Goal: Task Accomplishment & Management: Manage account settings

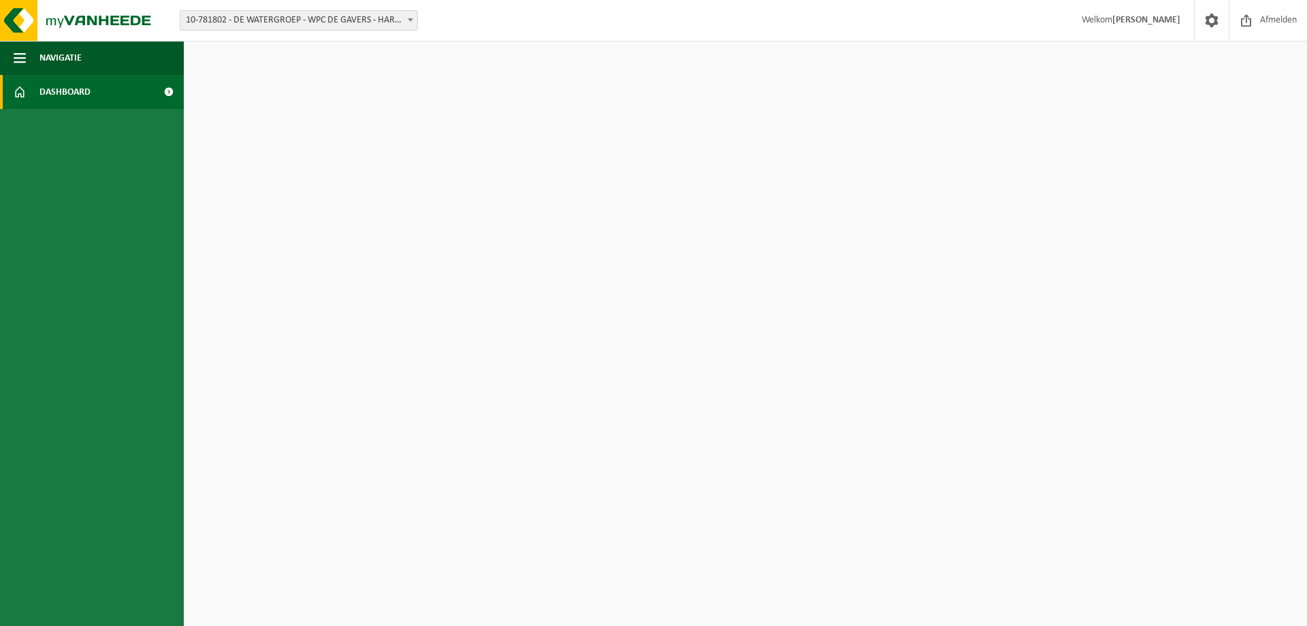
click at [1102, 18] on span "Welkom Marinus Volckaert" at bounding box center [1131, 20] width 126 height 40
click at [1212, 24] on span at bounding box center [1212, 20] width 20 height 40
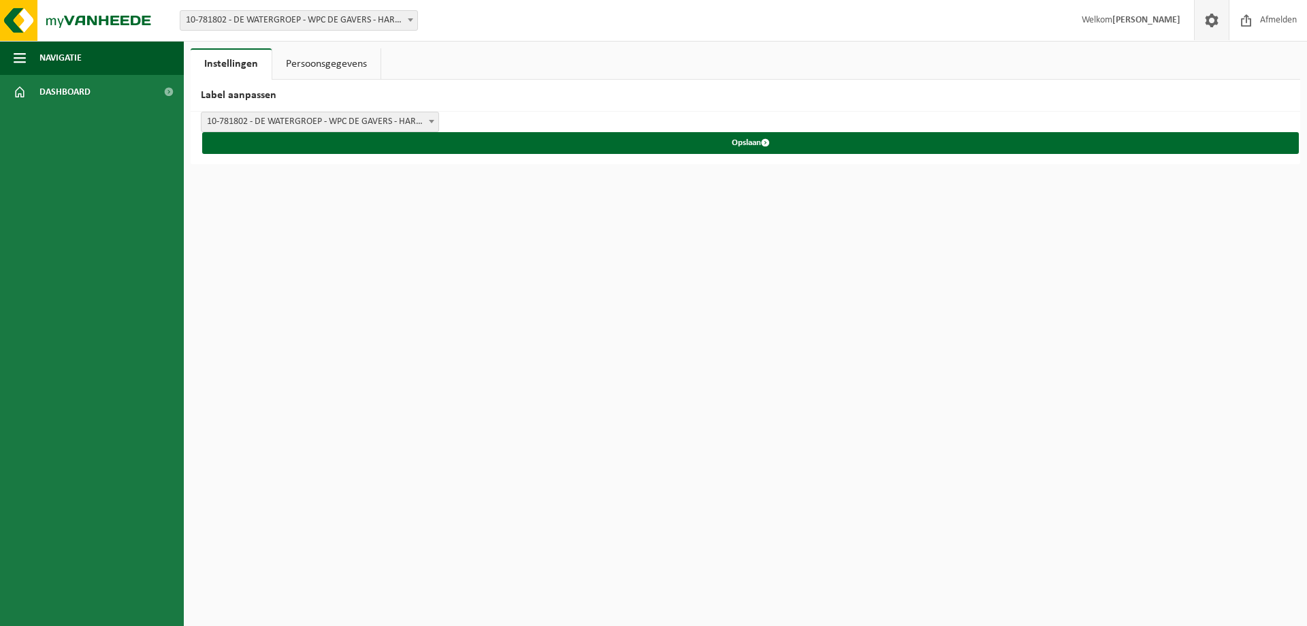
click at [347, 65] on link "Persoonsgegevens" at bounding box center [326, 63] width 108 height 31
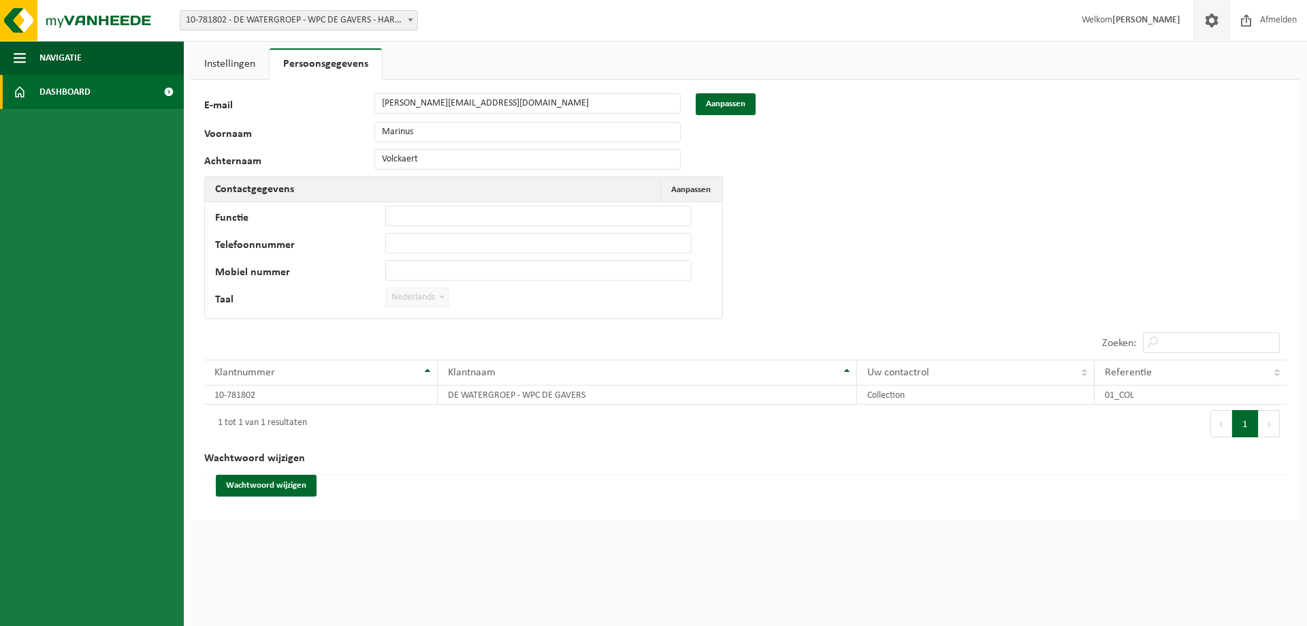
click at [64, 89] on span "Dashboard" at bounding box center [64, 92] width 51 height 34
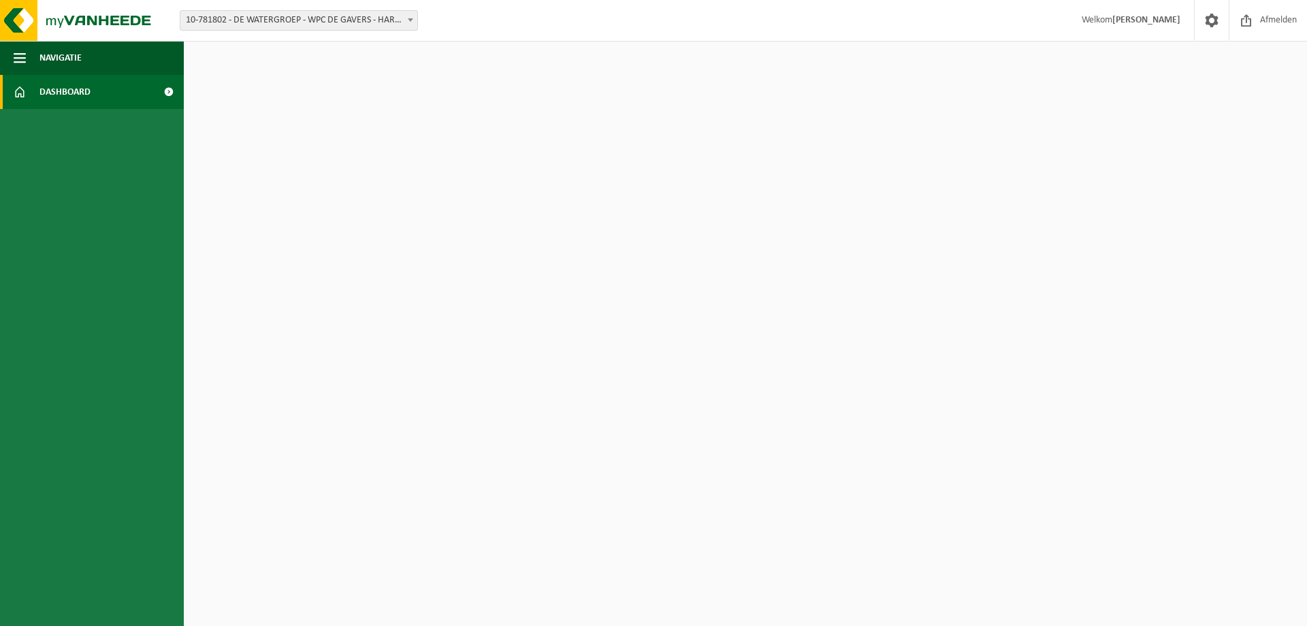
click at [64, 89] on span "Dashboard" at bounding box center [64, 92] width 51 height 34
click at [65, 54] on span "Navigatie" at bounding box center [60, 58] width 42 height 34
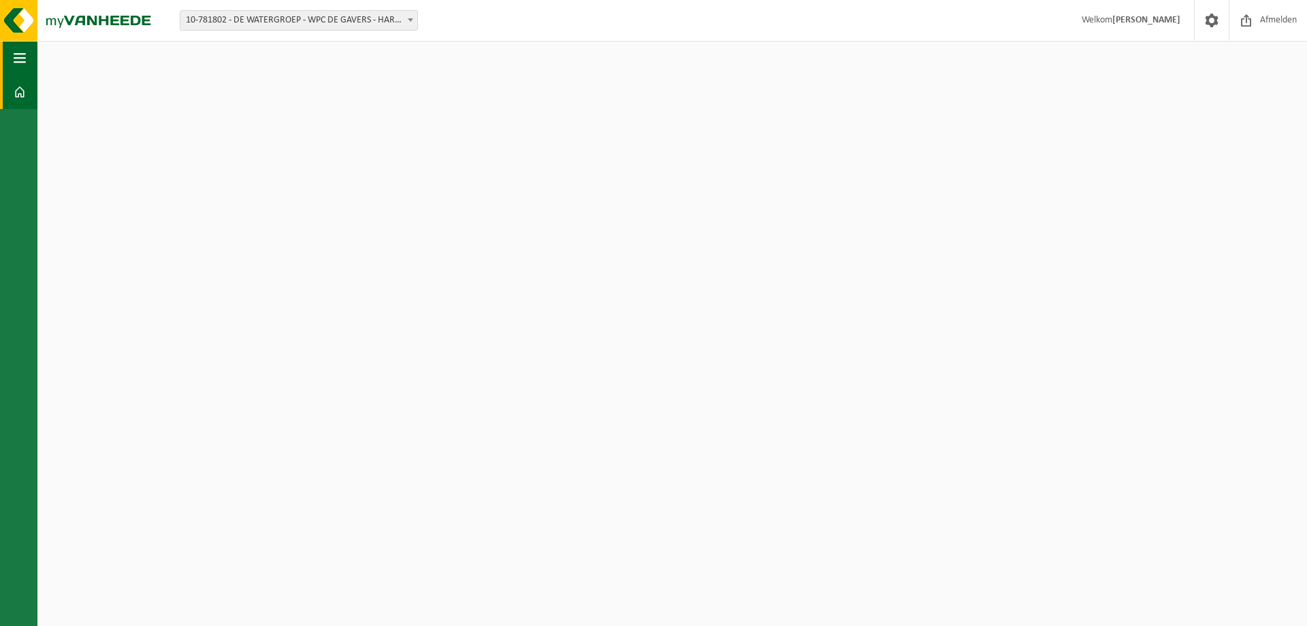
click at [13, 63] on button "Navigatie" at bounding box center [18, 58] width 37 height 34
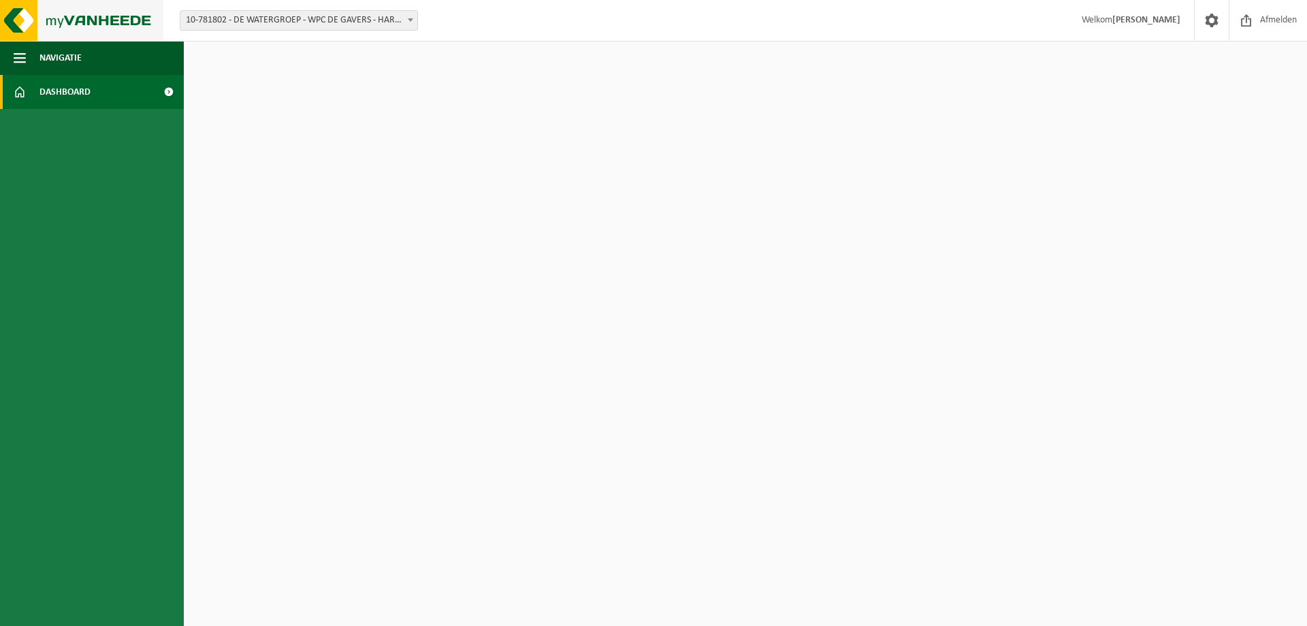
click at [22, 24] on img at bounding box center [81, 20] width 163 height 41
click at [258, 23] on span "10-781802 - DE WATERGROEP - WPC DE GAVERS - HARELBEKE" at bounding box center [298, 20] width 237 height 19
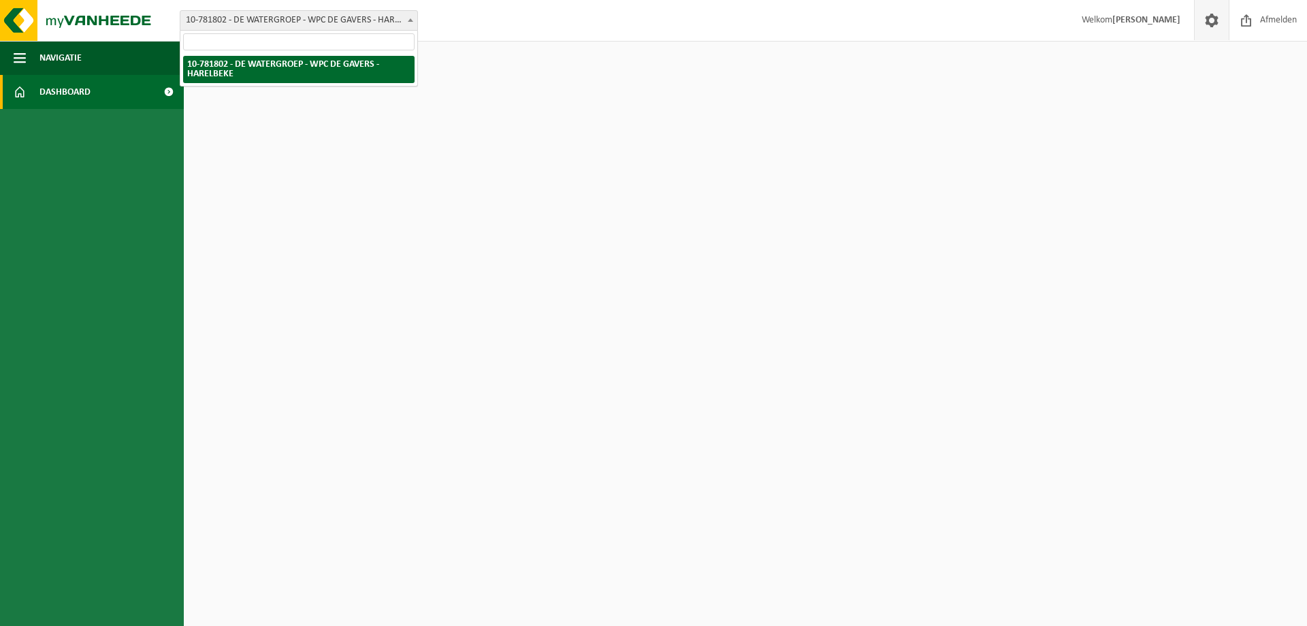
click at [1211, 23] on span at bounding box center [1212, 20] width 20 height 40
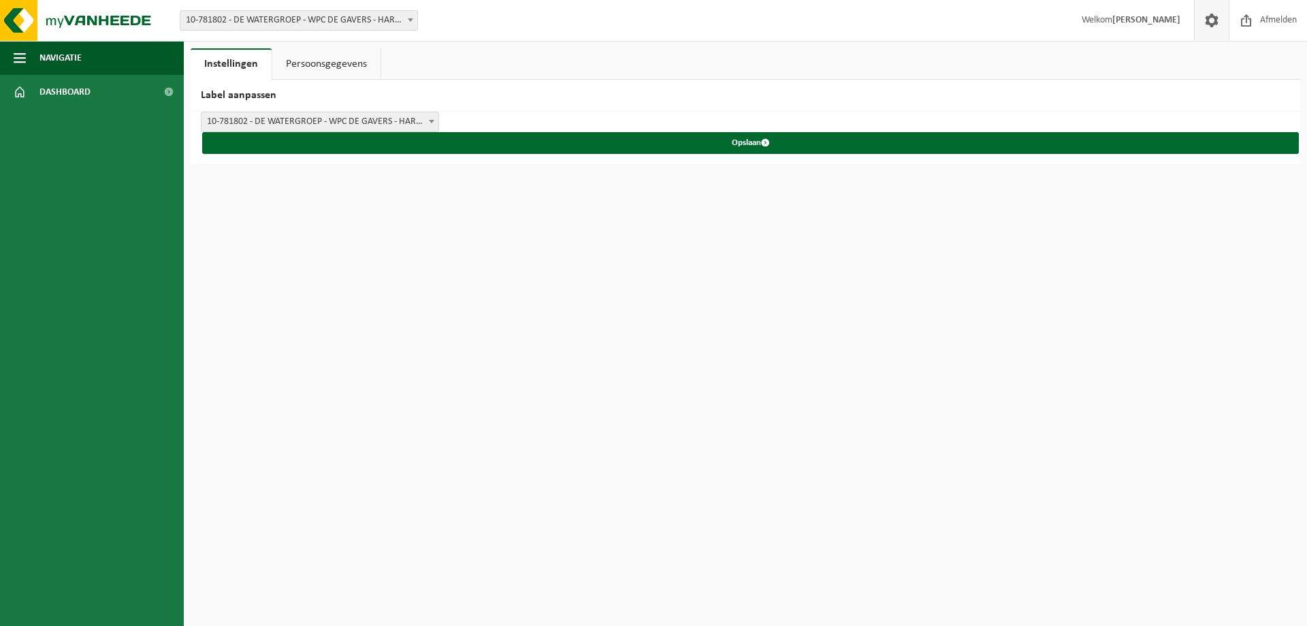
click at [433, 123] on span at bounding box center [432, 121] width 14 height 18
click at [429, 123] on span at bounding box center [432, 121] width 14 height 18
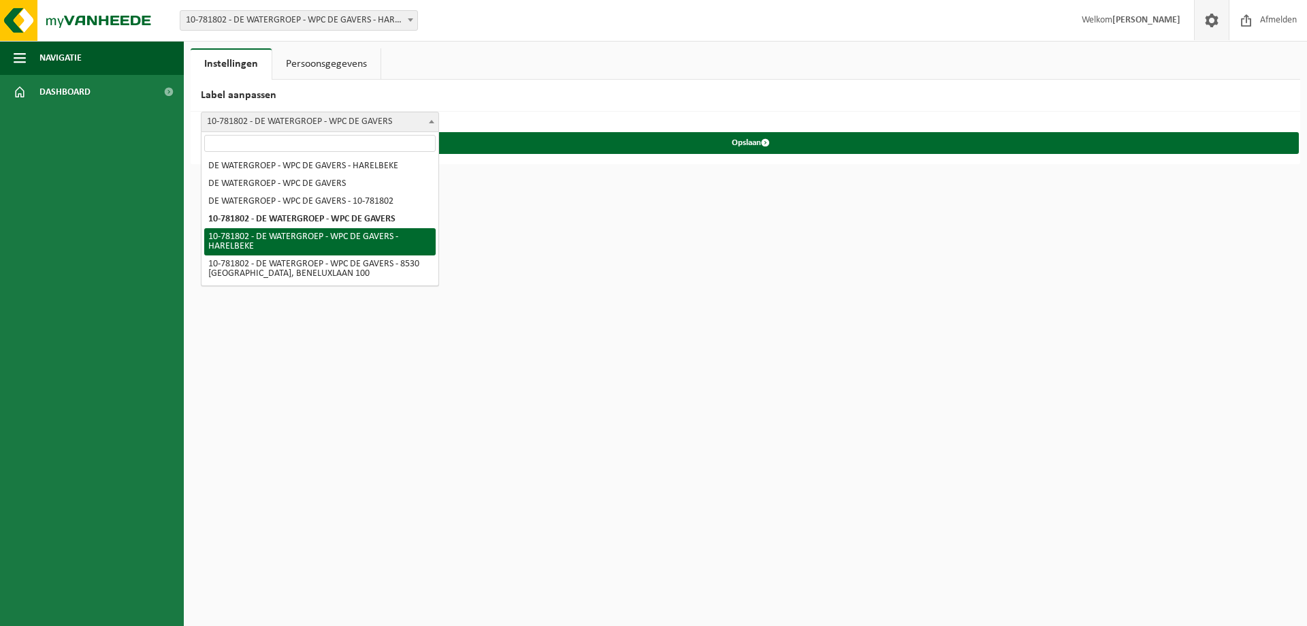
select select "4"
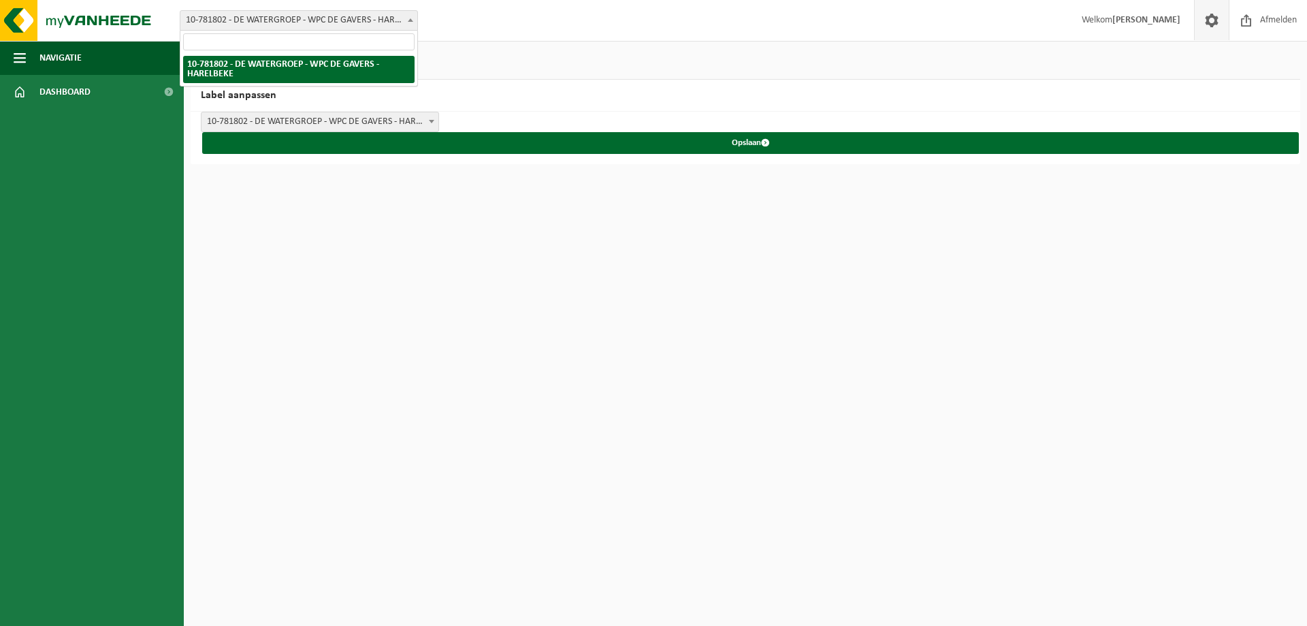
click at [409, 22] on span at bounding box center [411, 20] width 14 height 18
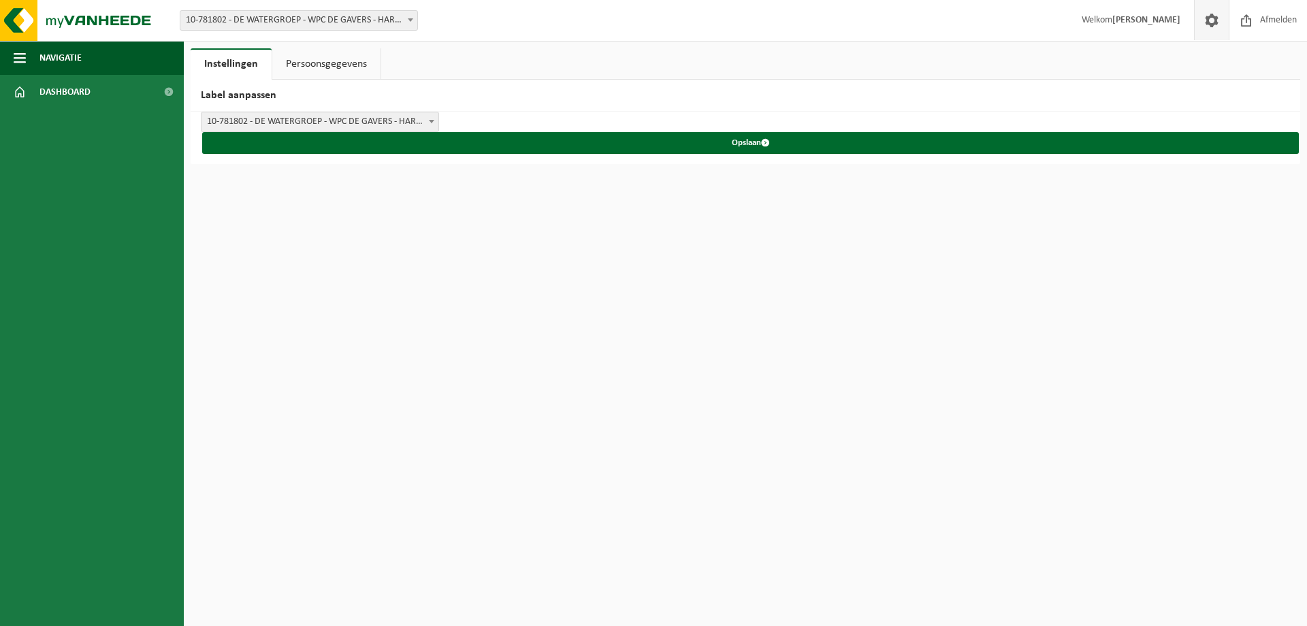
click at [1215, 20] on span at bounding box center [1212, 20] width 20 height 40
click at [63, 90] on span "Dashboard" at bounding box center [64, 92] width 51 height 34
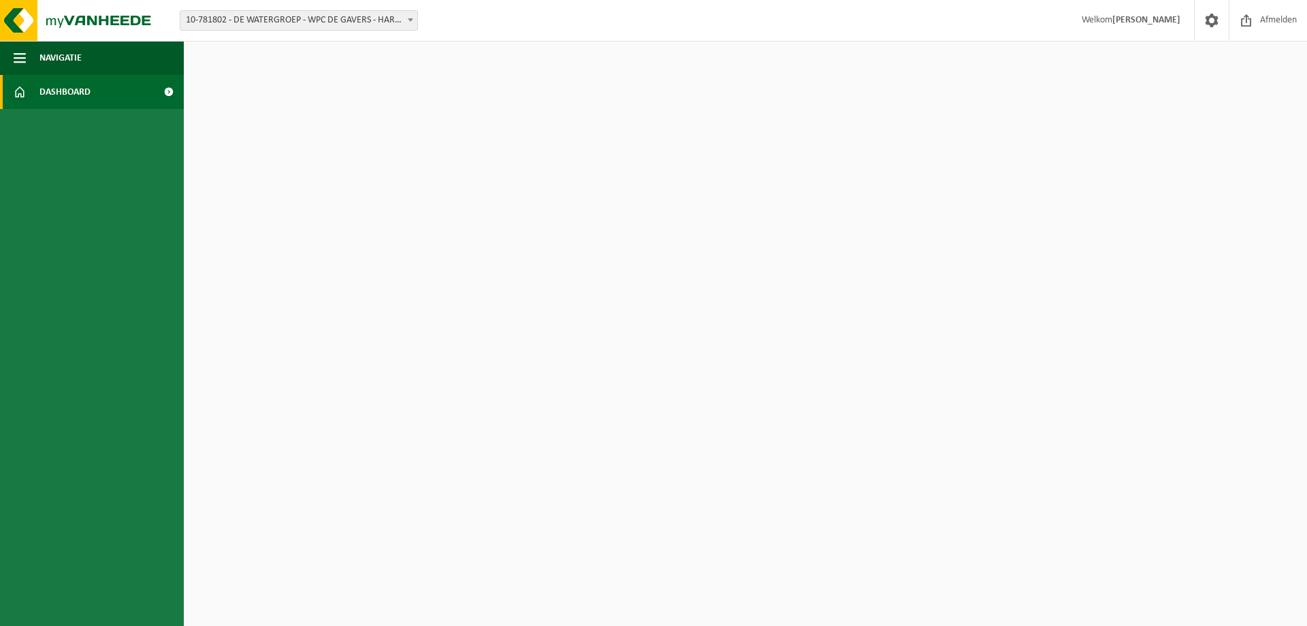
click at [170, 92] on span at bounding box center [168, 92] width 31 height 34
click at [135, 21] on img at bounding box center [81, 20] width 163 height 41
